Goal: Task Accomplishment & Management: Complete application form

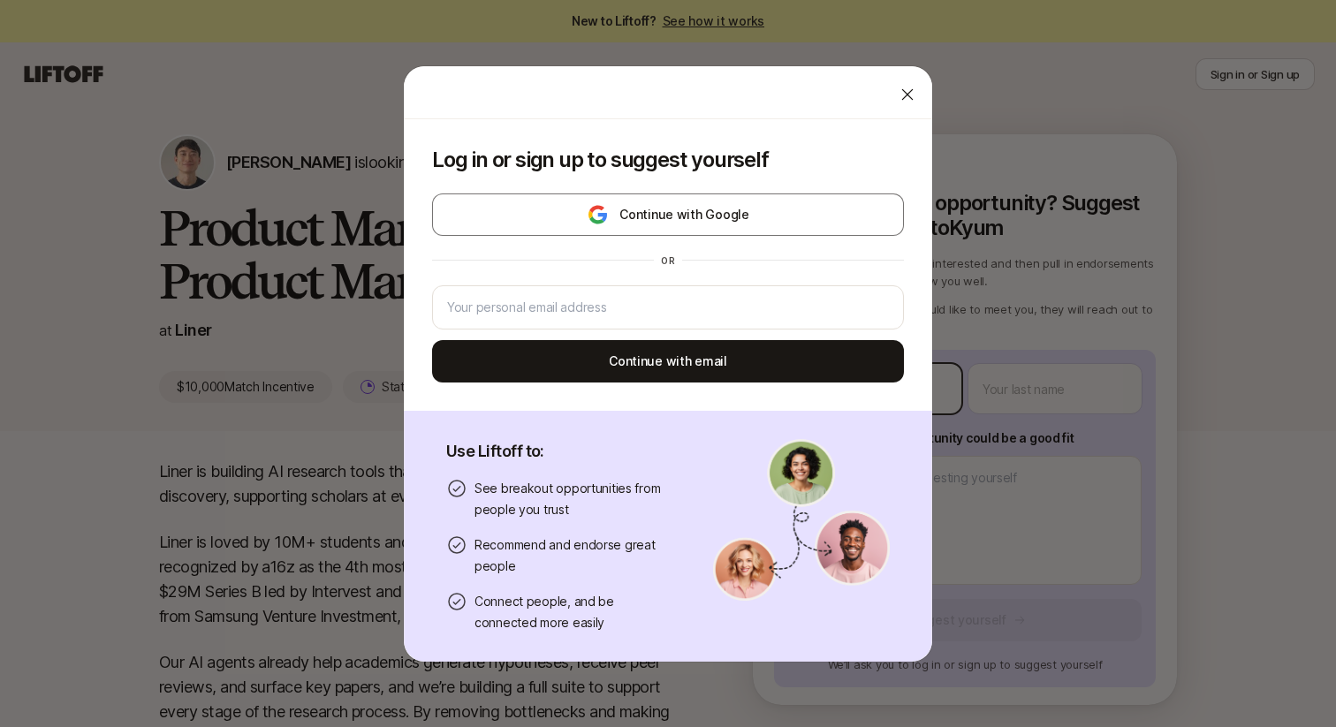
type textarea "x"
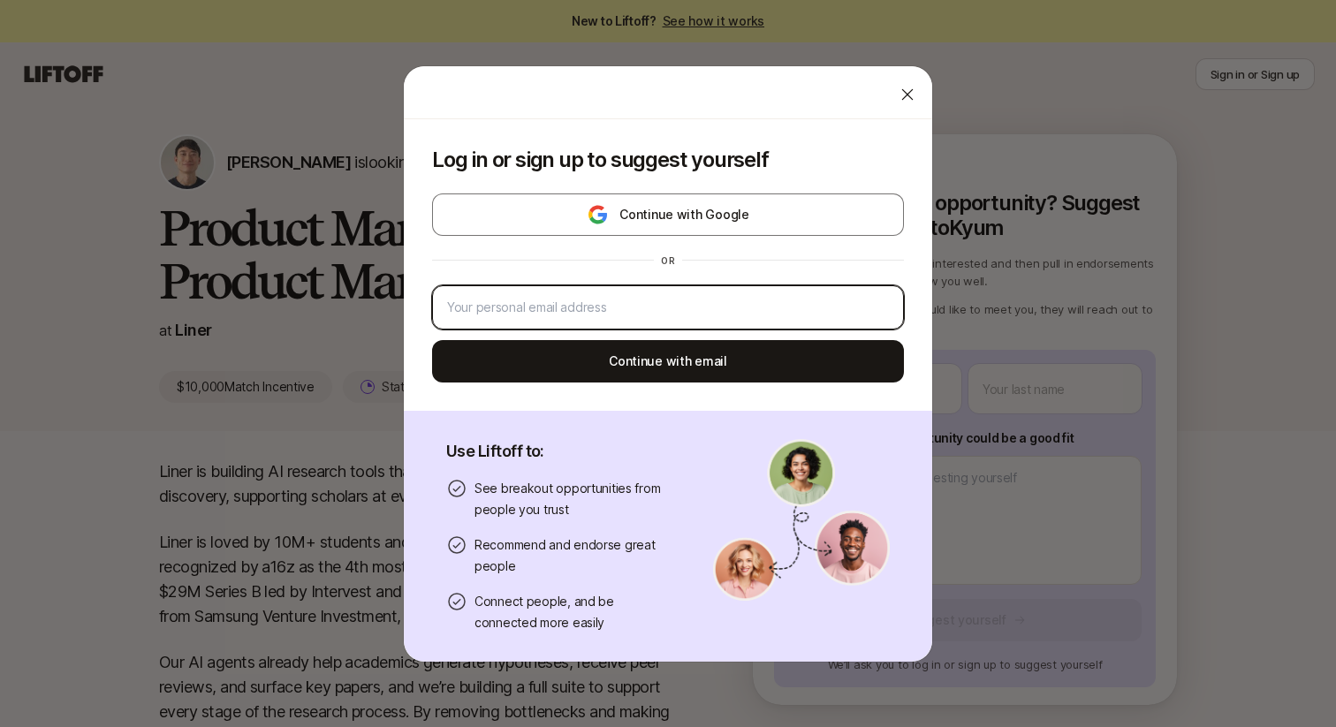
click at [661, 300] on input "email" at bounding box center [668, 307] width 442 height 21
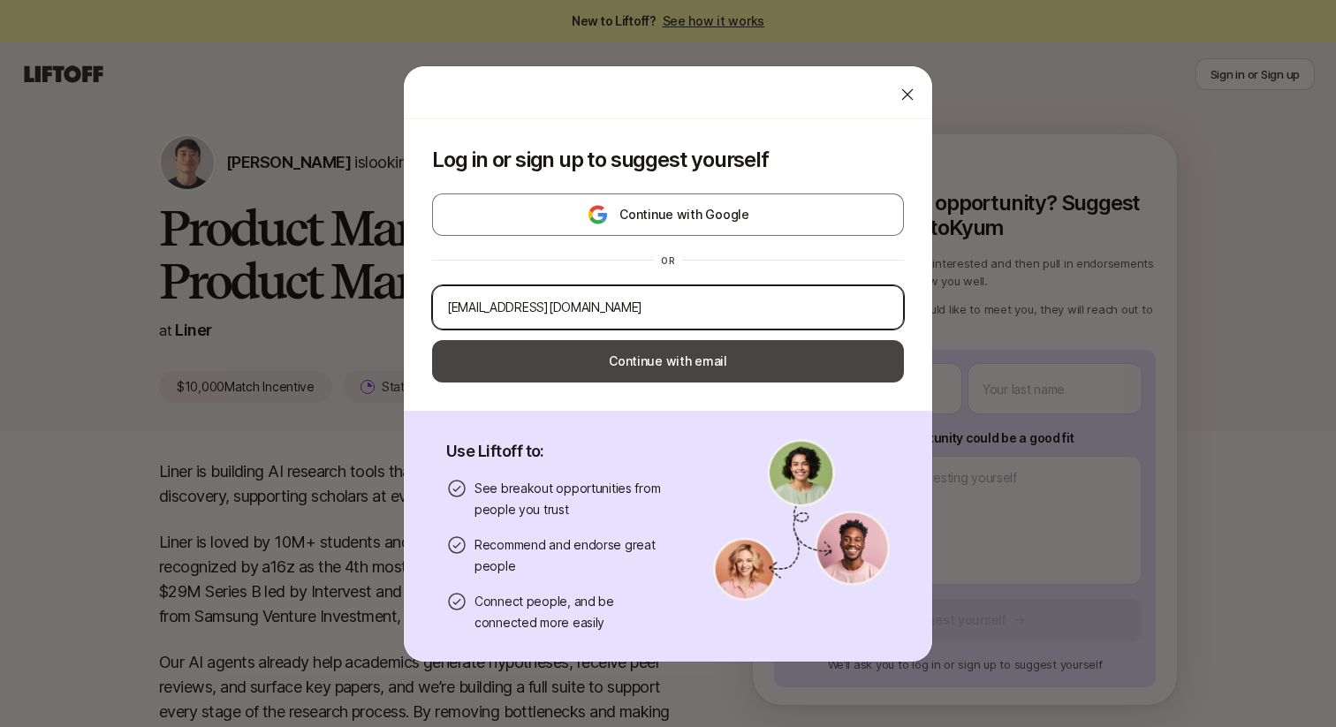
type input "[EMAIL_ADDRESS][DOMAIN_NAME]"
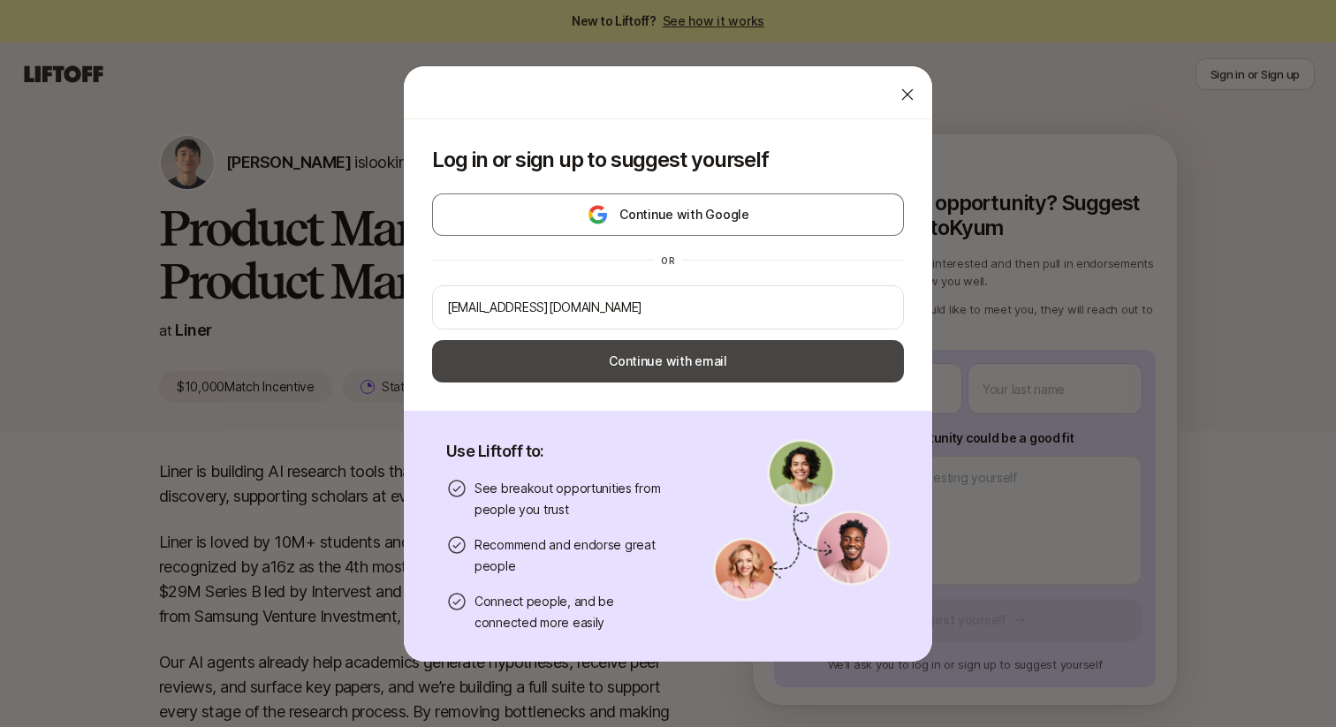
click at [700, 363] on button "Continue with email" at bounding box center [668, 361] width 472 height 42
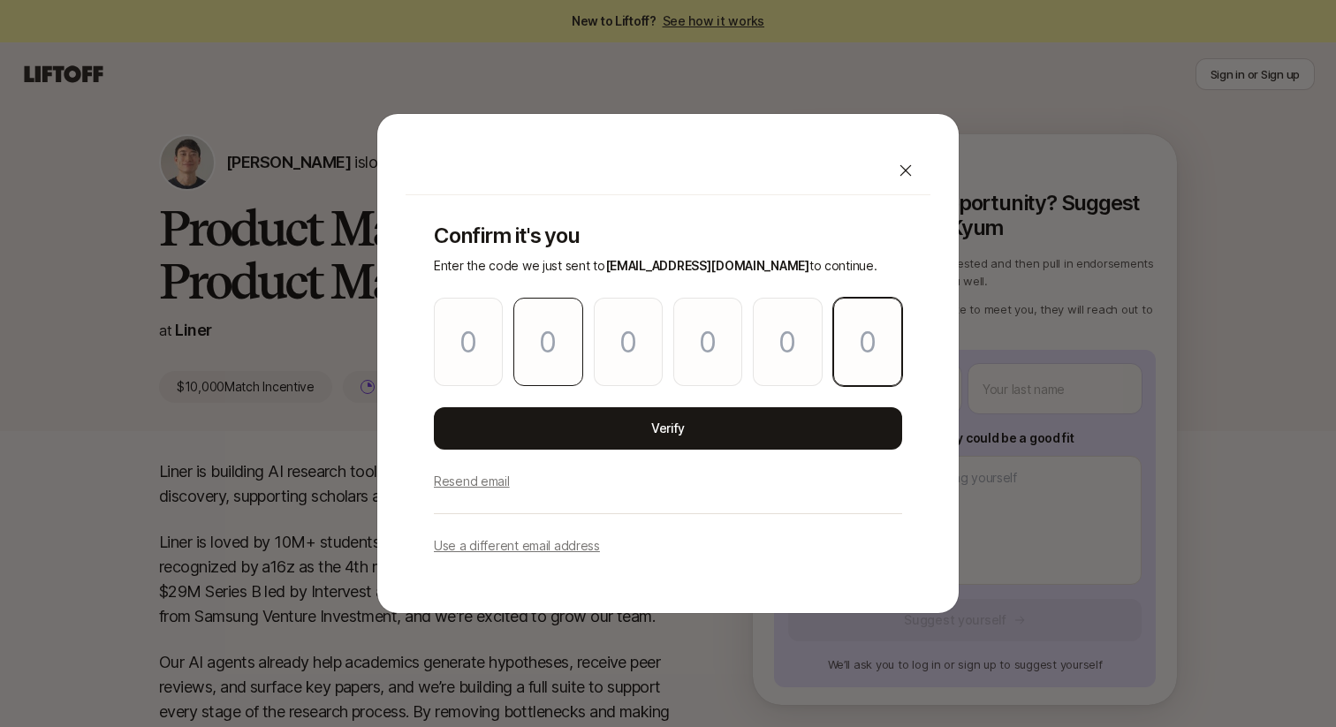
paste input "1"
type input "7"
type input "8"
type input "6"
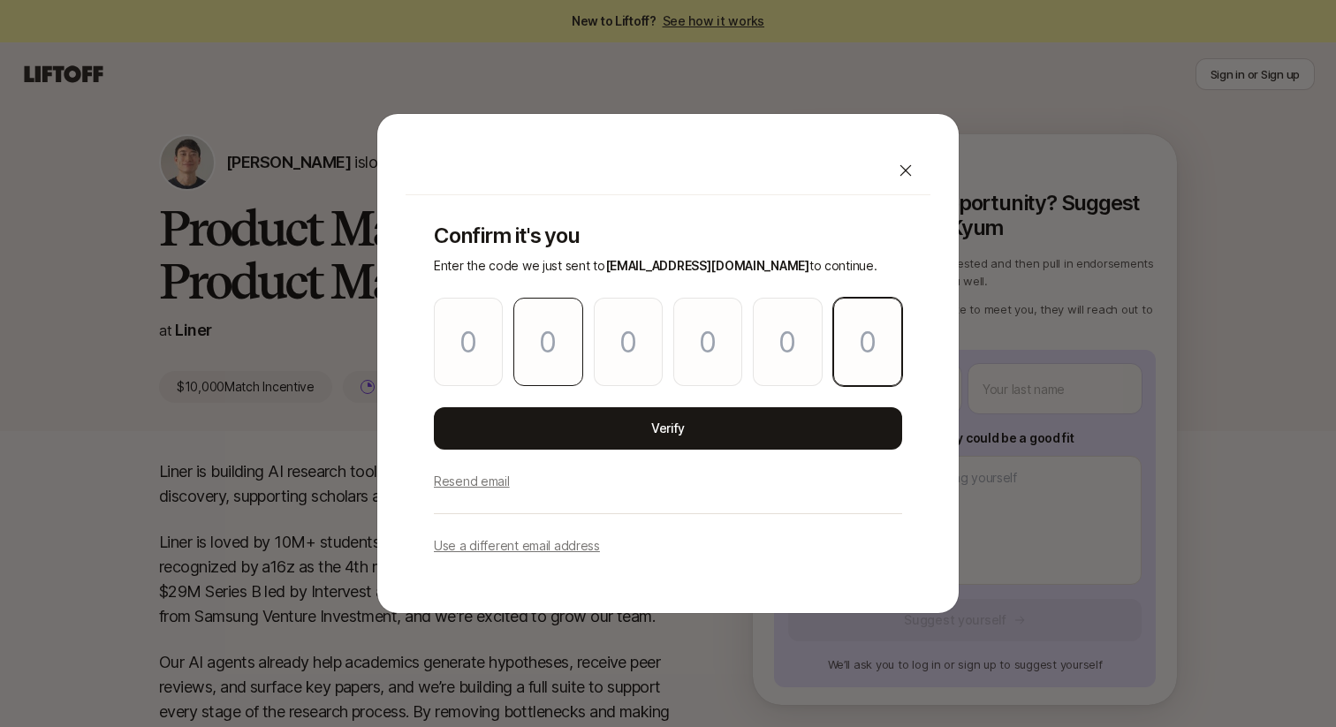
type input "6"
type input "1"
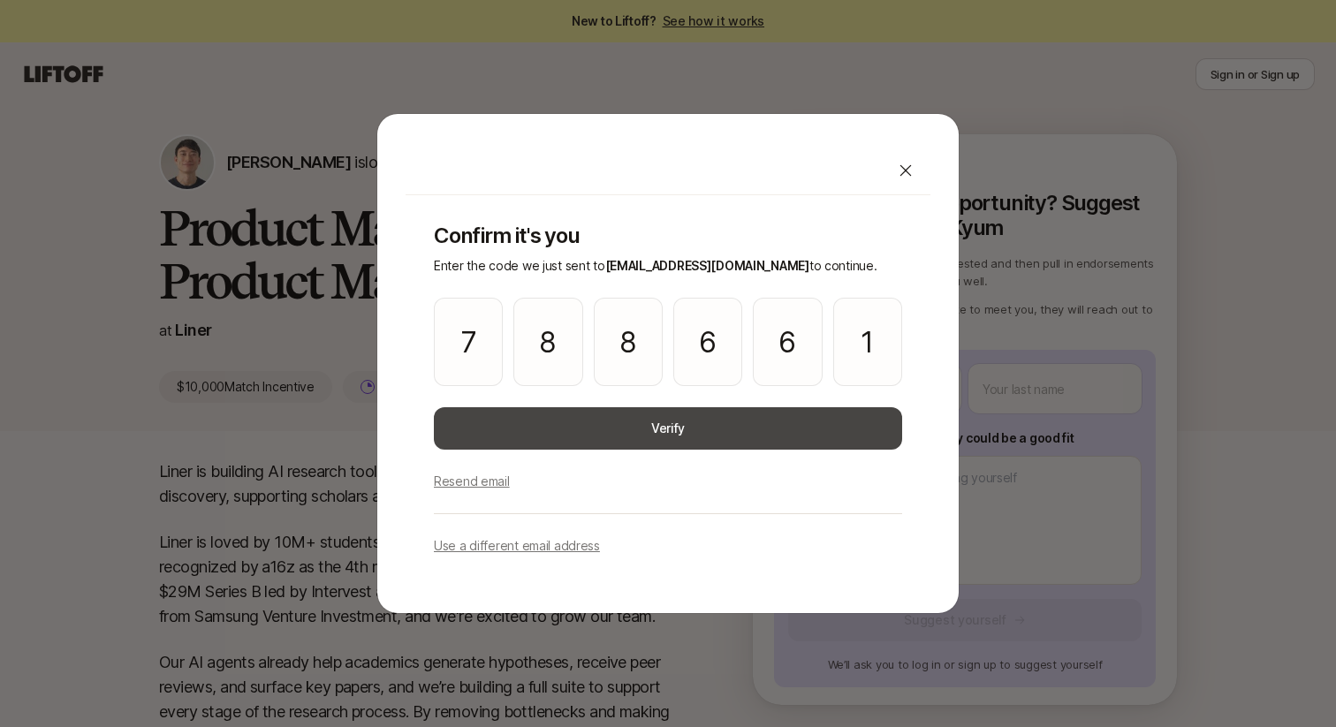
click at [675, 422] on button "Verify" at bounding box center [668, 428] width 468 height 42
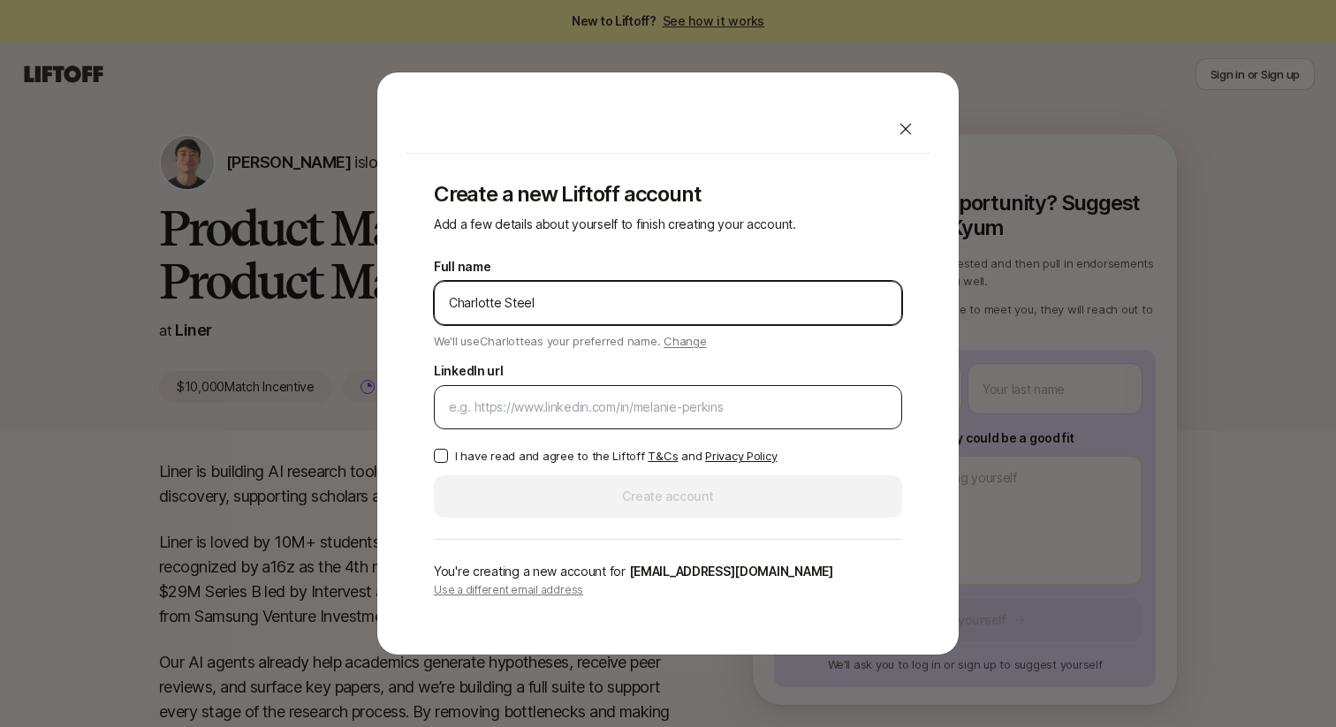
type input "Charlotte Steel"
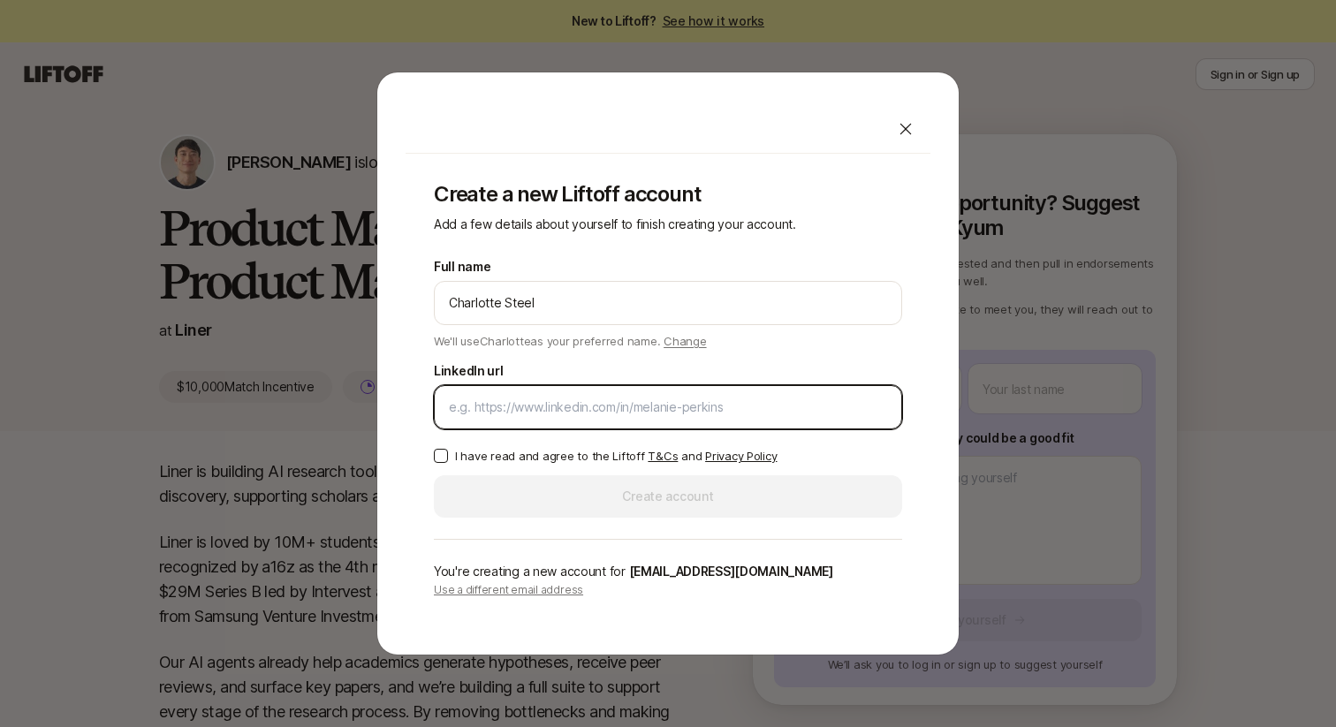
click at [495, 414] on input "LinkedIn url" at bounding box center [668, 407] width 438 height 21
paste input "[URL][DOMAIN_NAME][PERSON_NAME]"
type input "[URL][DOMAIN_NAME][PERSON_NAME]"
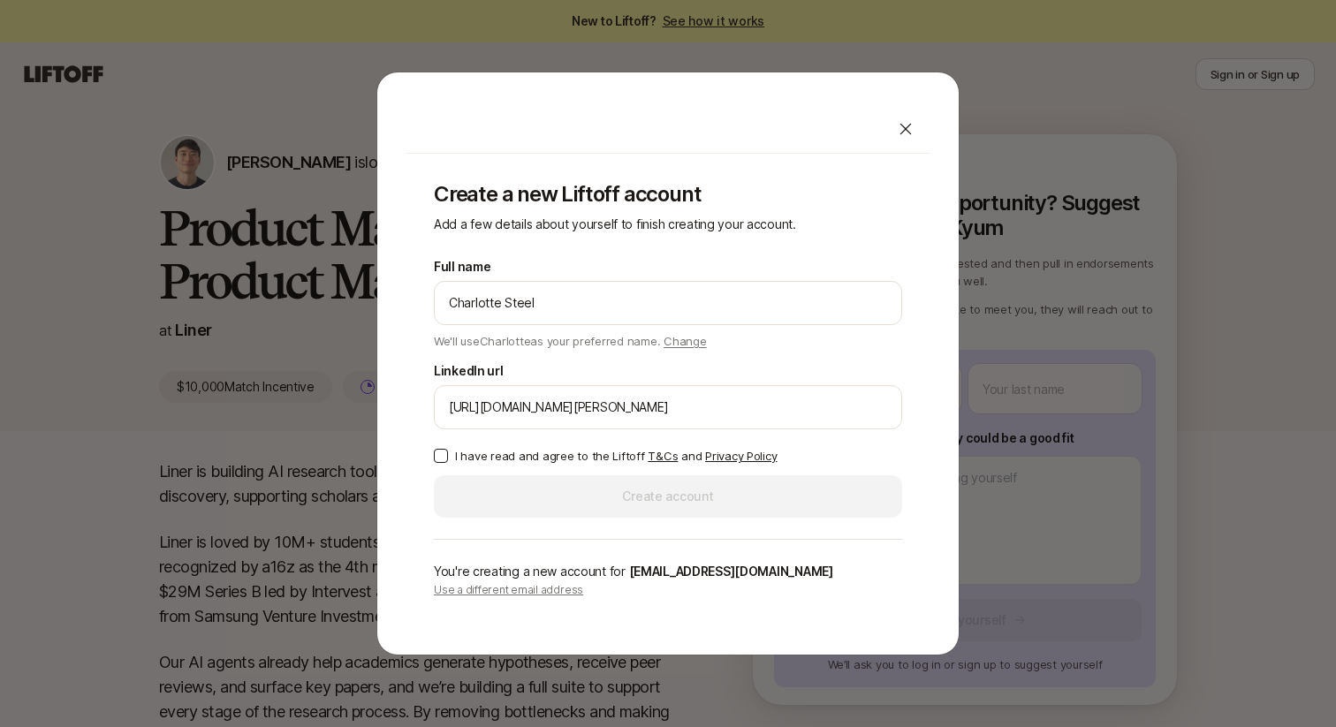
click at [439, 471] on div "Full name [PERSON_NAME] We'll use Charlotte as your preferred name. Change Pref…" at bounding box center [668, 387] width 468 height 262
click at [437, 464] on label "I have read and agree to the Liftoff T&Cs and Privacy Policy" at bounding box center [668, 456] width 468 height 18
click at [437, 463] on button "I have read and agree to the Liftoff T&Cs and Privacy Policy" at bounding box center [441, 456] width 14 height 14
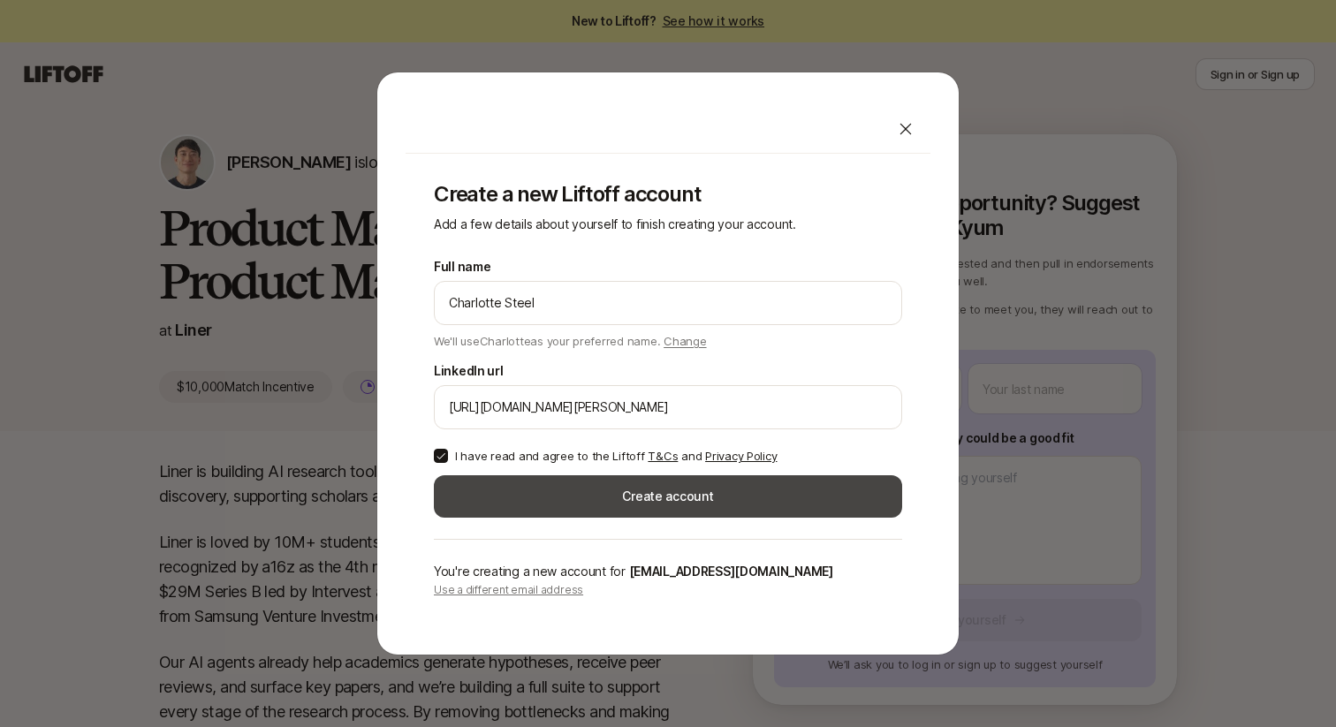
click at [612, 506] on button "Create account" at bounding box center [668, 496] width 468 height 42
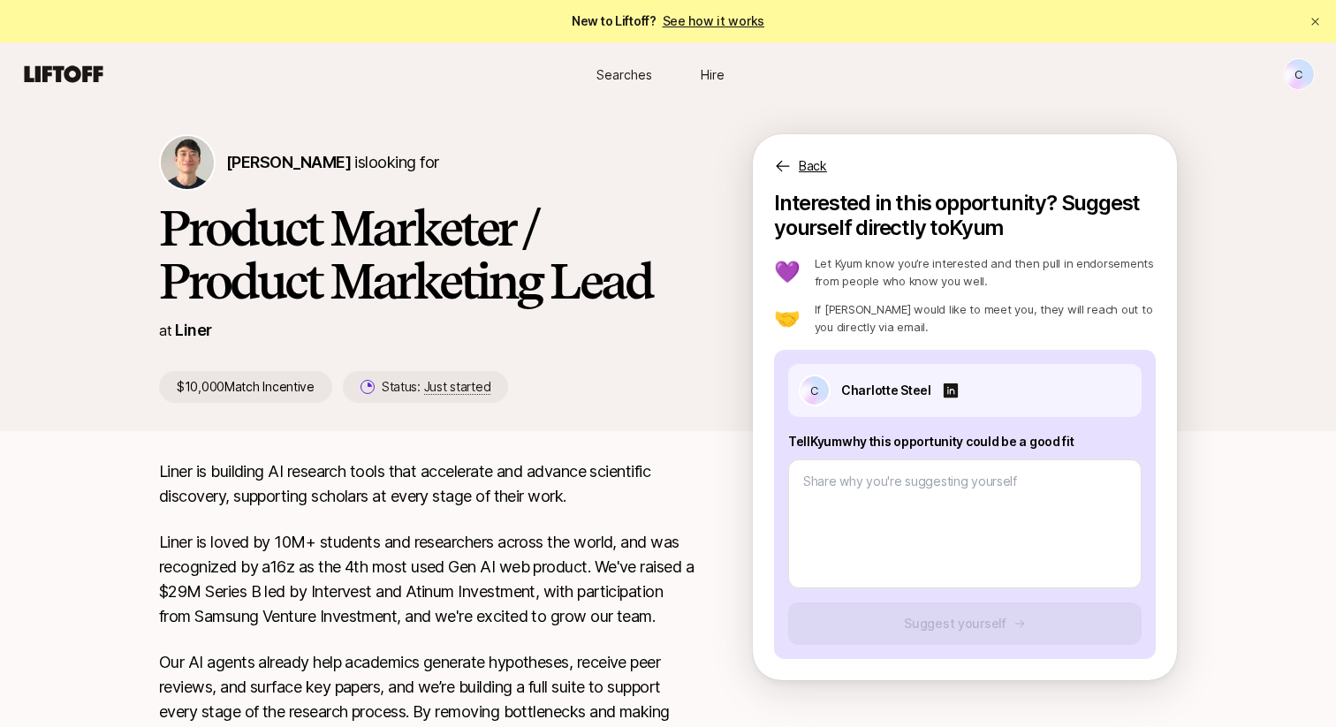
type textarea "x"
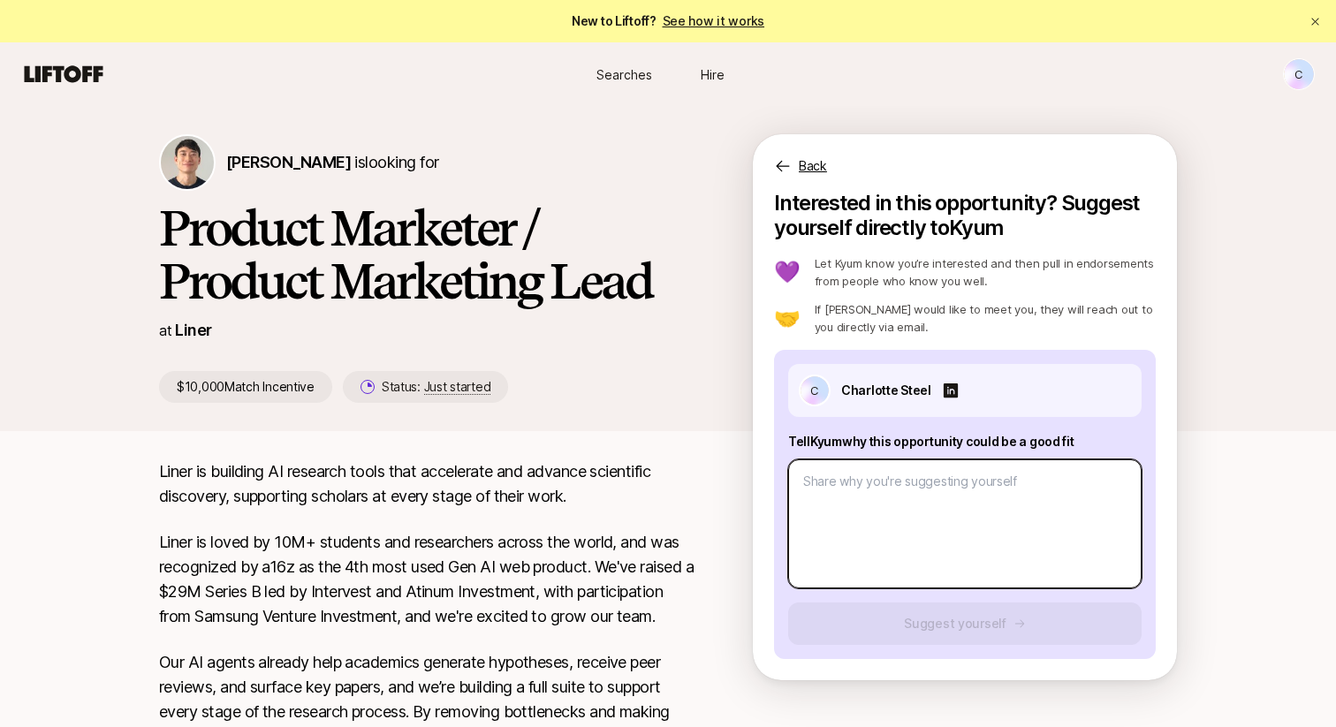
click at [909, 507] on textarea at bounding box center [965, 524] width 354 height 129
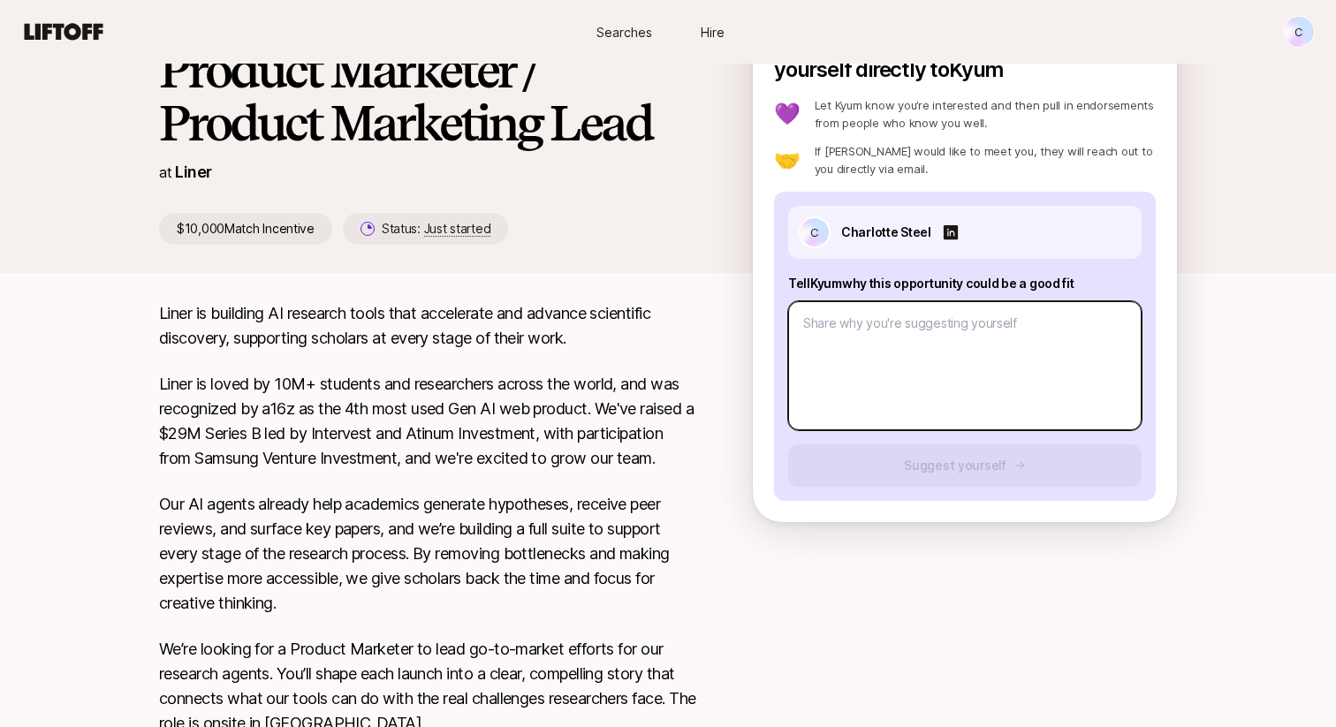
scroll to position [169, 0]
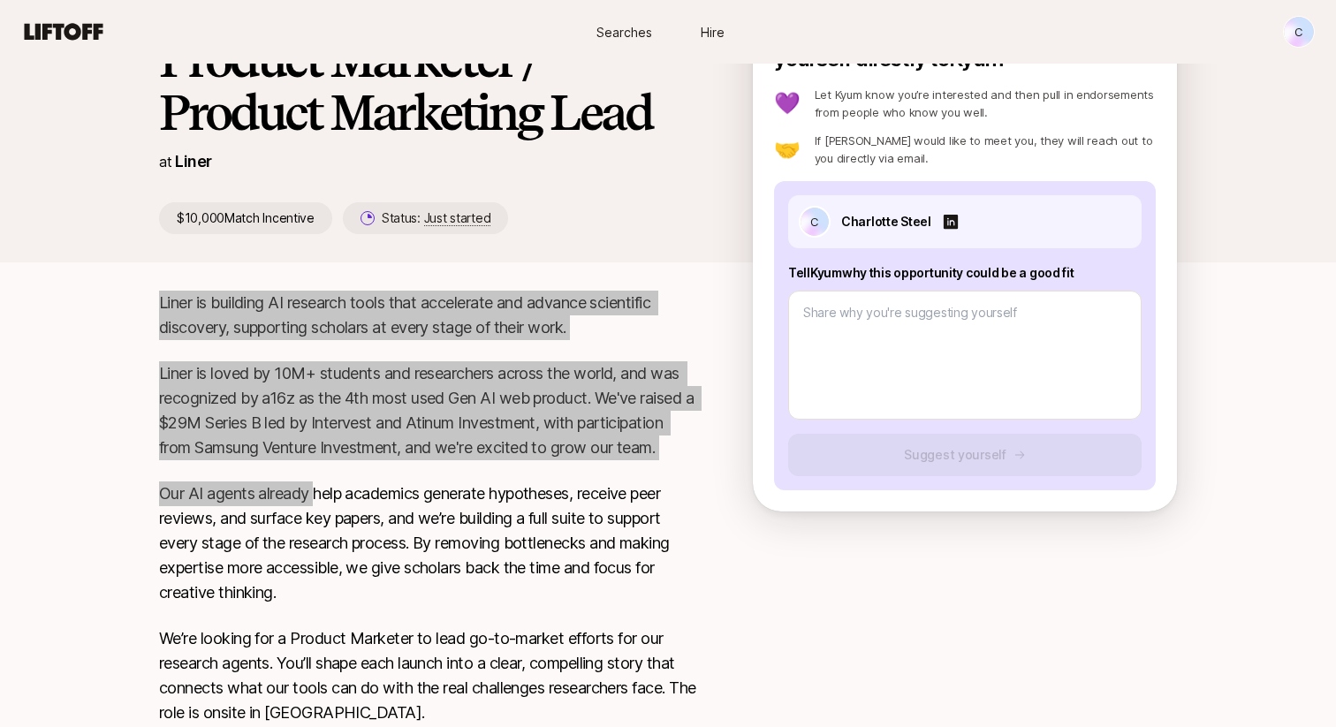
drag, startPoint x: 161, startPoint y: 301, endPoint x: 334, endPoint y: 609, distance: 353.0
click at [334, 609] on div "Liner is building AI research tools that accelerate and advance scientific disc…" at bounding box center [427, 720] width 537 height 859
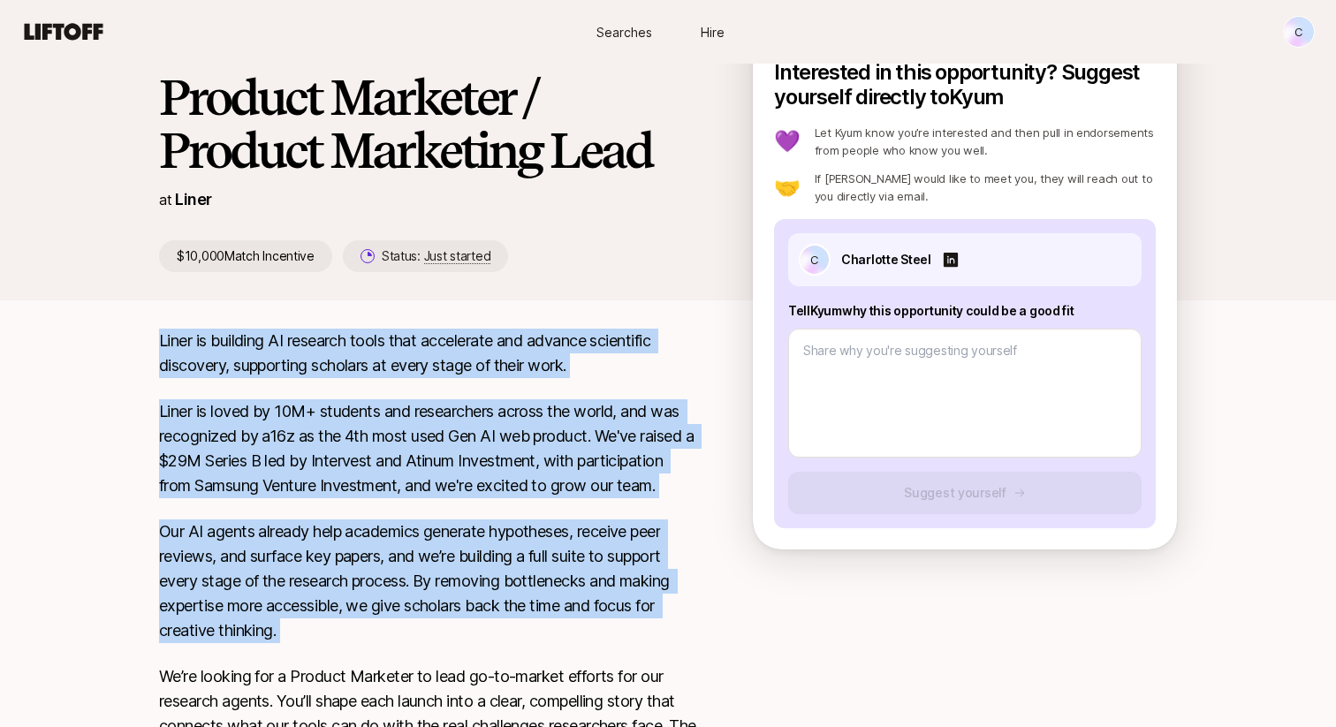
scroll to position [0, 0]
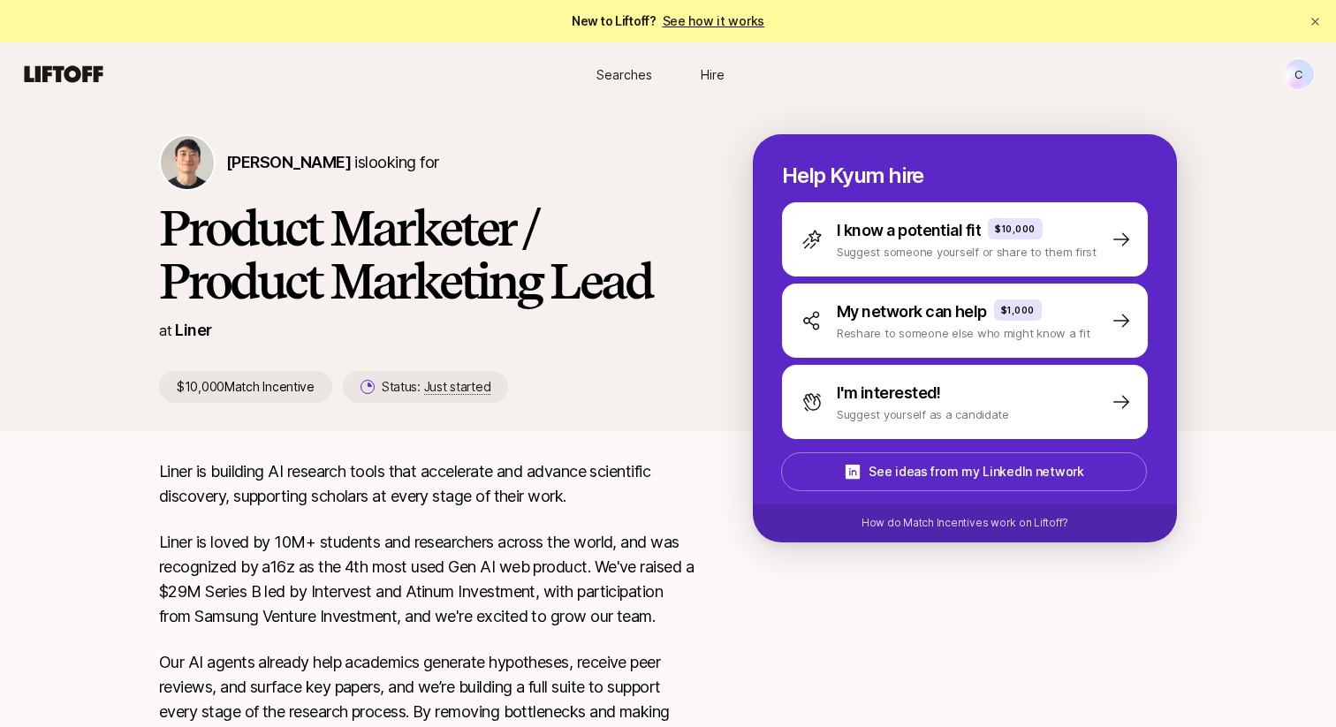
click at [704, 24] on link "See how it works" at bounding box center [714, 20] width 103 height 15
